Goal: Task Accomplishment & Management: Use online tool/utility

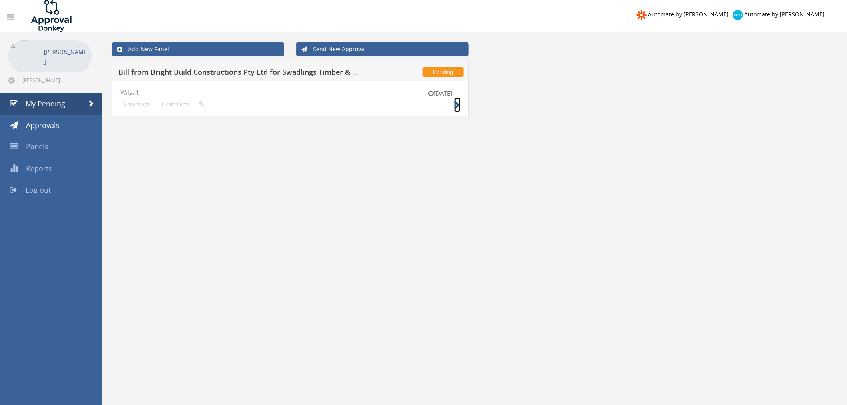
click at [457, 104] on icon at bounding box center [457, 105] width 6 height 8
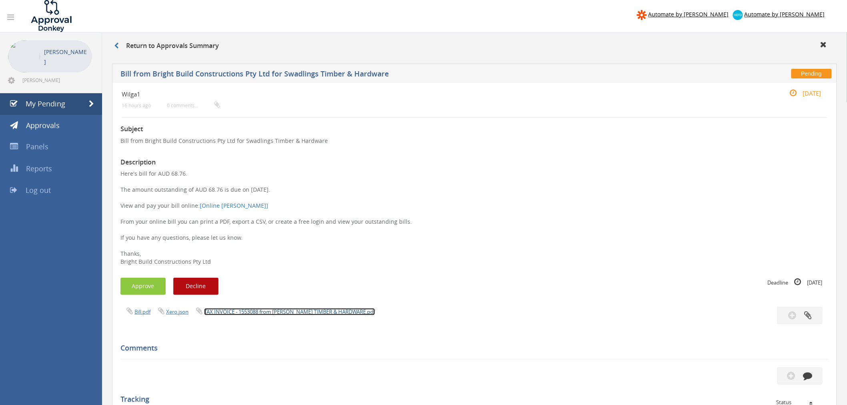
click at [301, 309] on link "TAX INVOICE - 1553088 from [PERSON_NAME] TIMBER & HARDWARE.pdf" at bounding box center [289, 311] width 171 height 7
click at [144, 289] on button "Approve" at bounding box center [143, 286] width 45 height 17
